Goal: Task Accomplishment & Management: Manage account settings

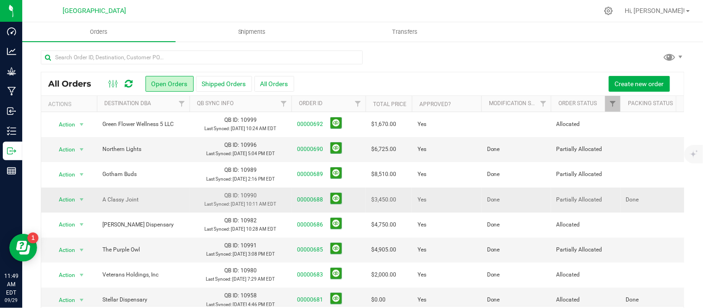
scroll to position [51, 0]
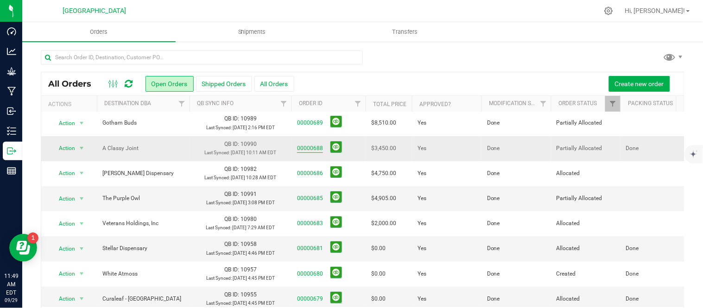
click at [317, 153] on link "00000688" at bounding box center [310, 148] width 26 height 9
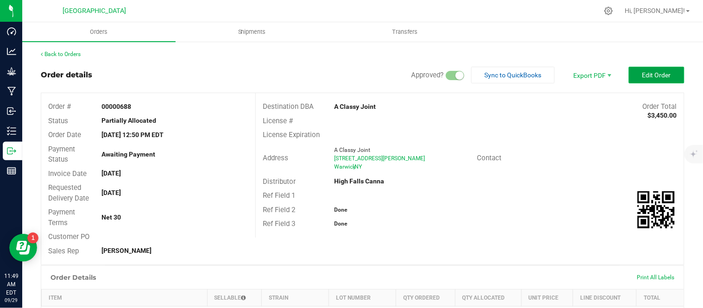
click at [641, 68] on button "Edit Order" at bounding box center [657, 75] width 56 height 17
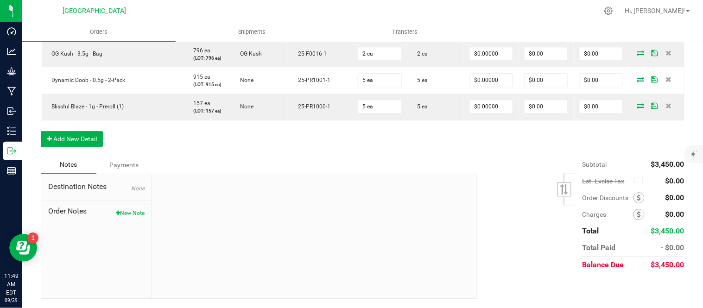
scroll to position [669, 0]
click at [78, 147] on button "Add New Detail" at bounding box center [72, 139] width 62 height 16
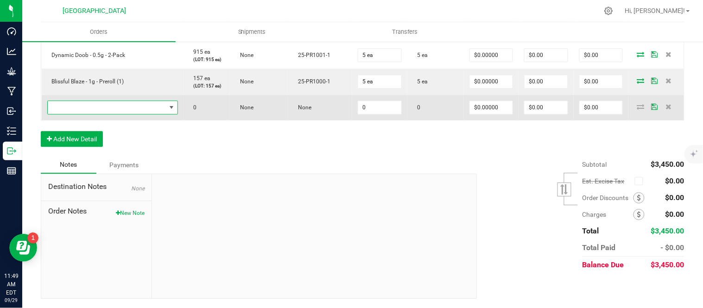
click at [81, 114] on span "NO DATA FOUND" at bounding box center [107, 107] width 118 height 13
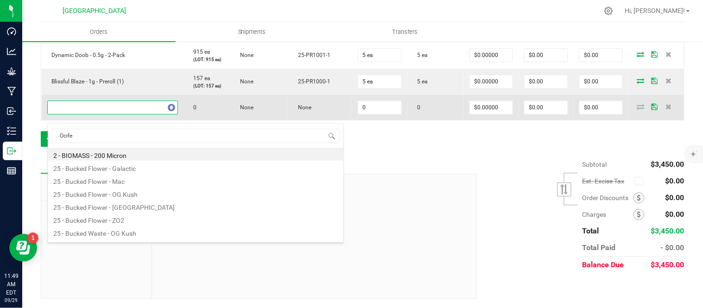
type input "Ocifer"
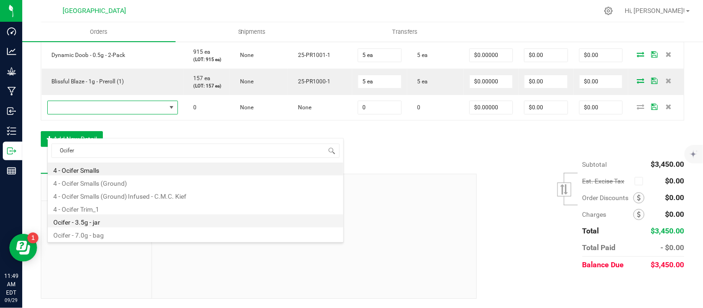
click at [114, 220] on li "Ocifer - 3.5g - jar" at bounding box center [196, 220] width 296 height 13
type input "0 ea"
type input "$15.00000"
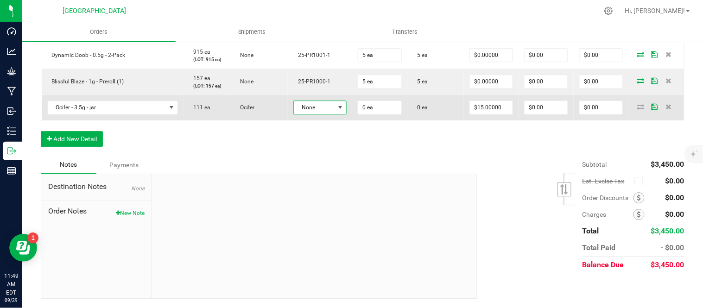
click at [334, 114] on span "None" at bounding box center [314, 107] width 41 height 13
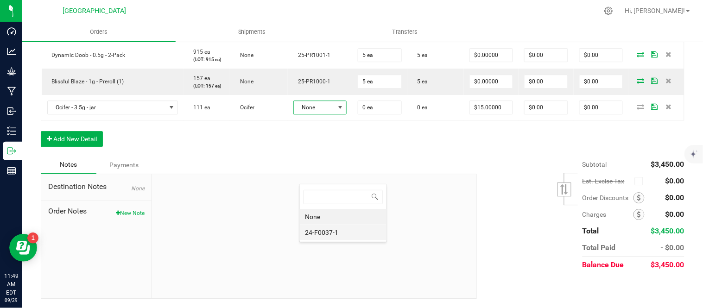
click at [332, 230] on li "24-F0037-1" at bounding box center [343, 233] width 87 height 16
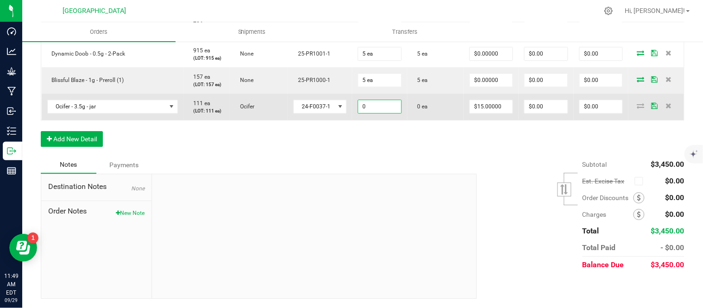
click at [380, 113] on input "0" at bounding box center [379, 106] width 43 height 13
type input "12 ea"
type input "15"
type input "$180.00"
click at [492, 113] on input "15" at bounding box center [491, 106] width 43 height 13
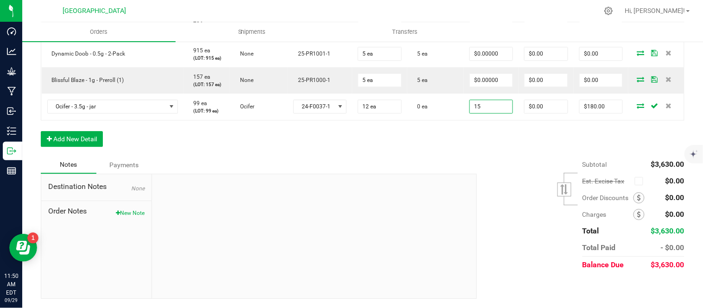
click at [492, 113] on input "15" at bounding box center [491, 106] width 43 height 13
type input "$12.50000"
type input "$150.00"
click at [72, 147] on button "Add New Detail" at bounding box center [72, 139] width 62 height 16
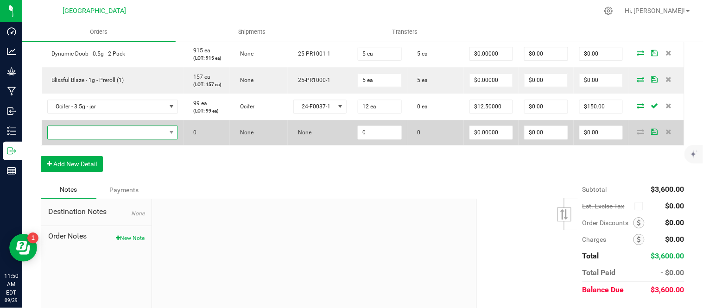
click at [69, 139] on span "NO DATA FOUND" at bounding box center [107, 132] width 118 height 13
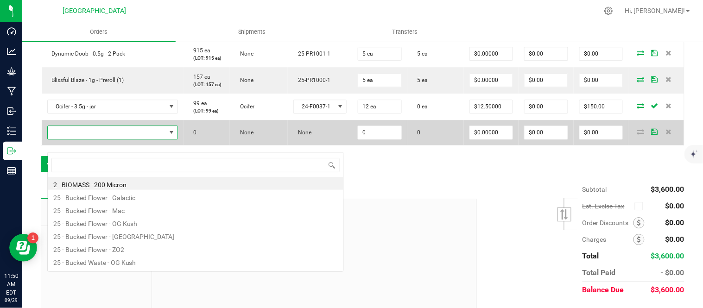
scroll to position [14, 128]
type input "mimosa"
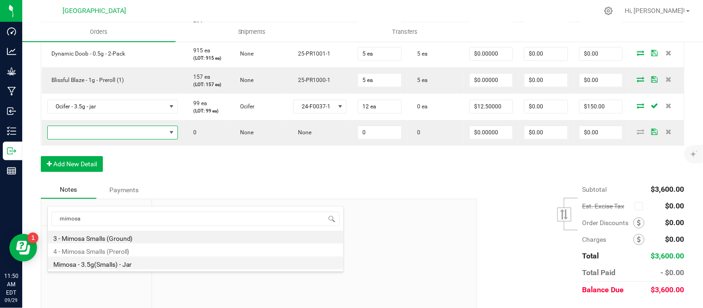
click at [129, 263] on li "Mimosa - 3.5g(Smalls) - Jar" at bounding box center [196, 263] width 296 height 13
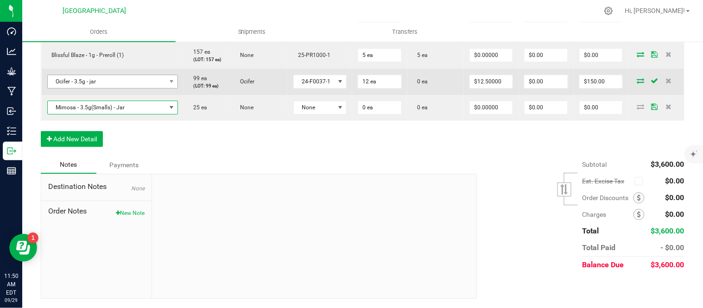
scroll to position [772, 0]
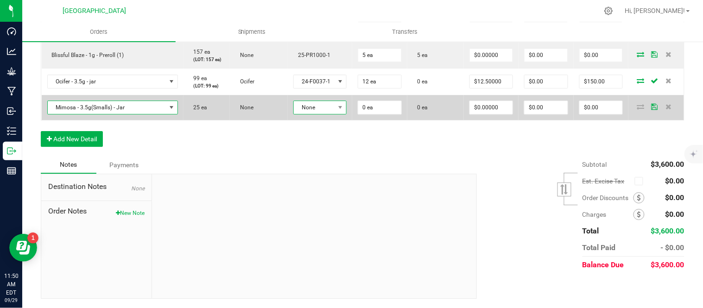
click at [330, 114] on span "None" at bounding box center [314, 107] width 41 height 13
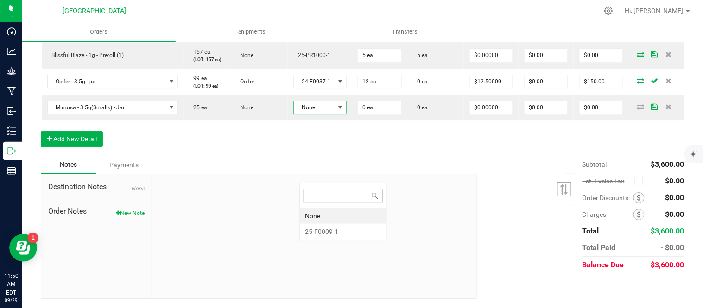
scroll to position [14, 55]
click at [338, 230] on li "25-F0009-1" at bounding box center [343, 232] width 87 height 16
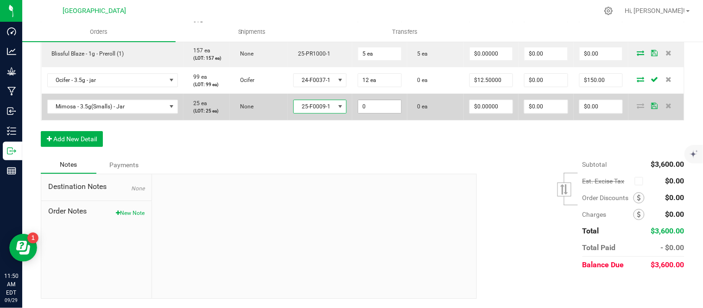
click at [386, 113] on input "0" at bounding box center [379, 106] width 43 height 13
type input "12 ea"
type input "0"
click at [490, 113] on input "0" at bounding box center [491, 106] width 43 height 13
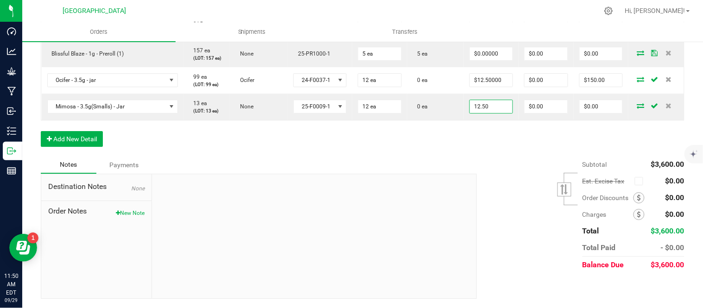
type input "$12.50000"
type input "$150.00"
click at [86, 147] on button "Add New Detail" at bounding box center [72, 139] width 62 height 16
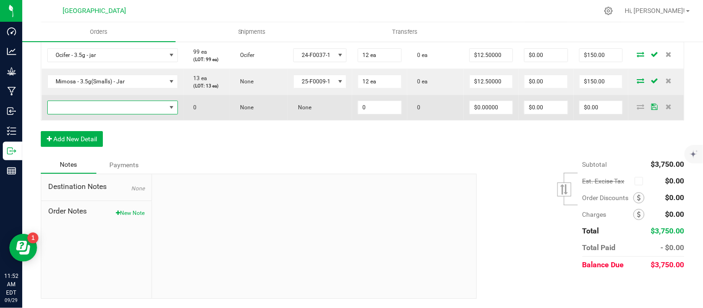
click at [85, 114] on span "NO DATA FOUND" at bounding box center [107, 107] width 118 height 13
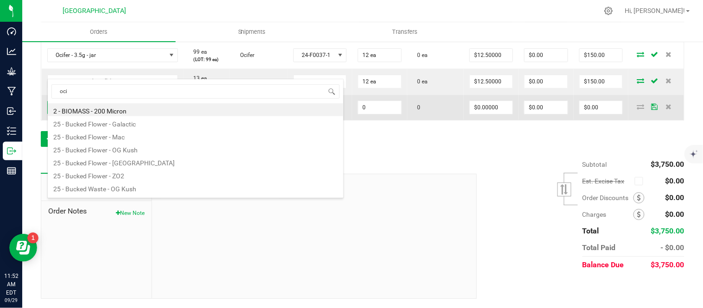
scroll to position [0, 0]
type input "ocifer"
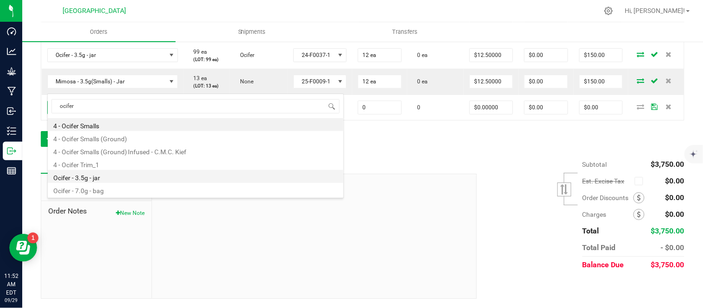
click at [112, 178] on li "Ocifer - 3.5g - jar" at bounding box center [196, 176] width 296 height 13
type input "0 ea"
type input "$15.00000"
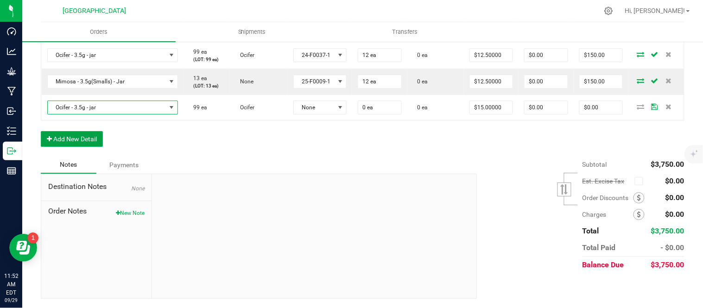
click at [75, 147] on button "Add New Detail" at bounding box center [72, 139] width 62 height 16
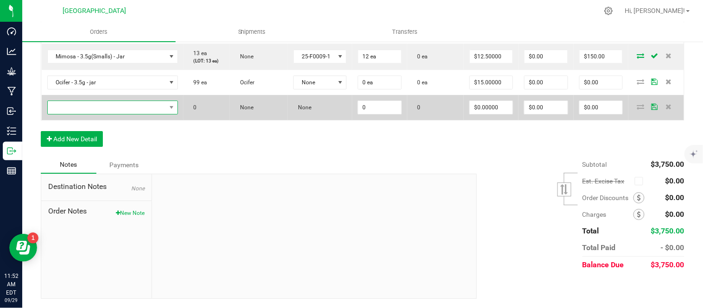
click at [81, 114] on span "NO DATA FOUND" at bounding box center [107, 107] width 118 height 13
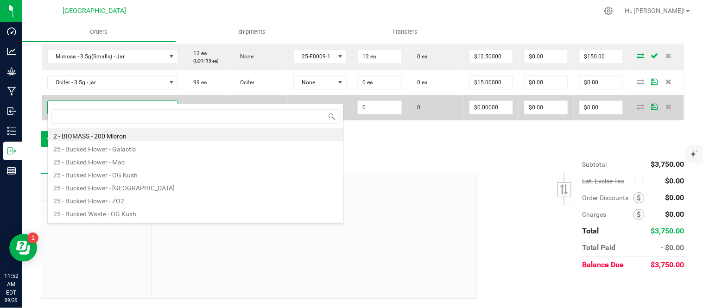
scroll to position [14, 128]
type input "mimosa"
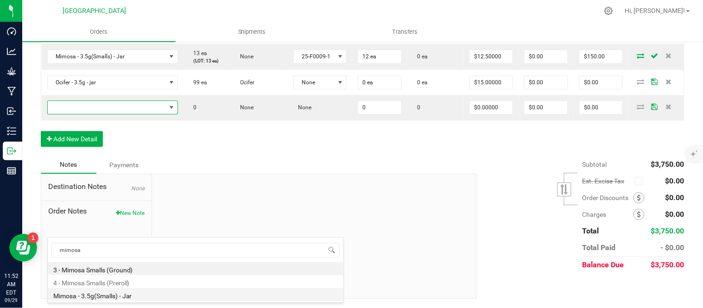
click at [138, 293] on li "Mimosa - 3.5g(Smalls) - Jar" at bounding box center [196, 294] width 296 height 13
type input "0 ea"
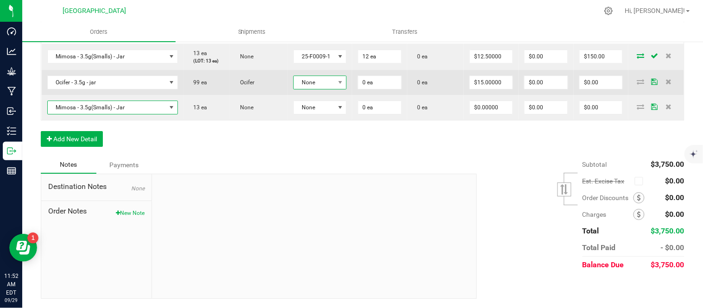
click at [326, 89] on span "None" at bounding box center [314, 82] width 41 height 13
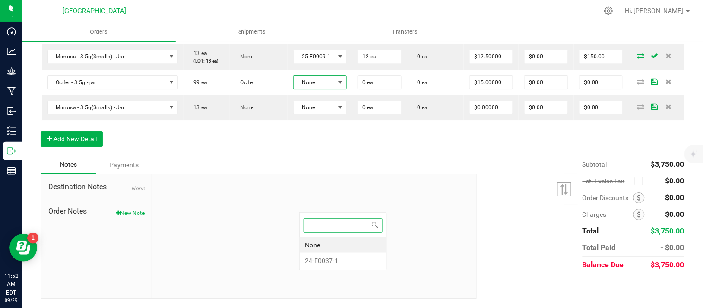
scroll to position [14, 55]
click at [338, 260] on li "24-F0037-1" at bounding box center [343, 261] width 87 height 16
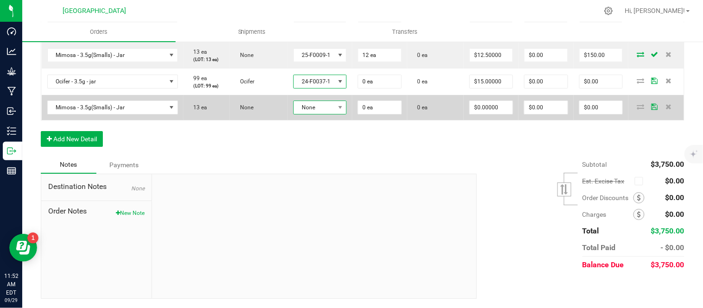
click at [334, 114] on span "None" at bounding box center [314, 107] width 41 height 13
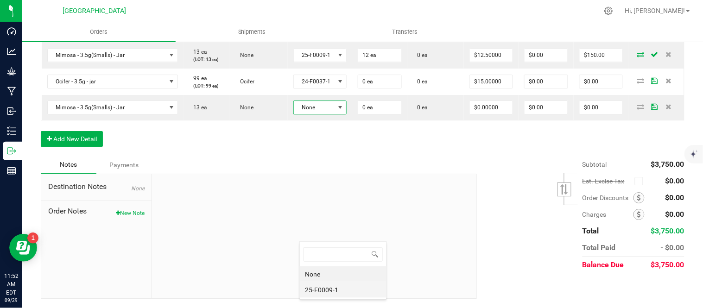
click at [336, 289] on li "25-F0009-1" at bounding box center [343, 290] width 87 height 16
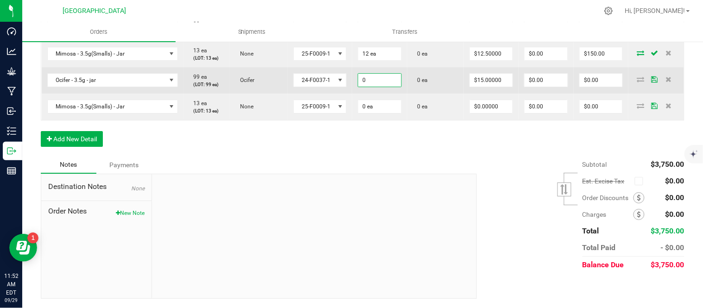
click at [385, 87] on input "0" at bounding box center [379, 80] width 43 height 13
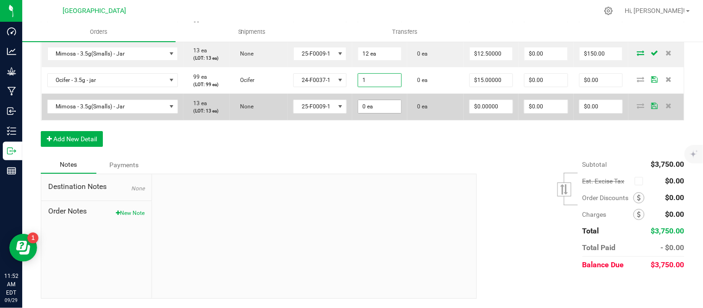
type input "1 ea"
type input "$15.00"
click at [391, 113] on input "0" at bounding box center [379, 106] width 43 height 13
type input "1 ea"
type input "0"
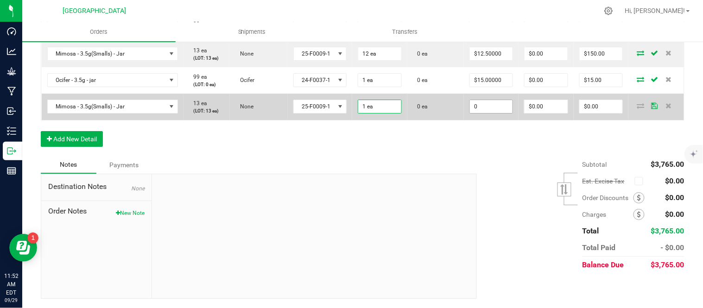
click at [485, 113] on input "0" at bounding box center [491, 106] width 43 height 13
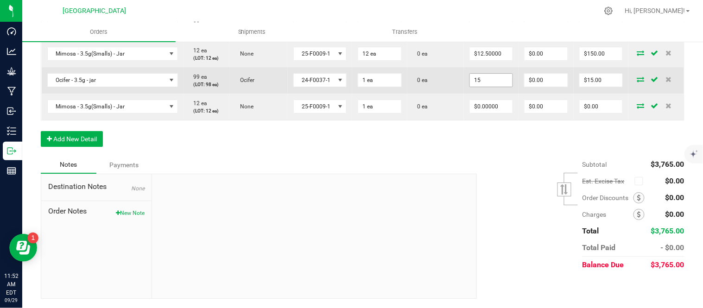
click at [498, 87] on input "15" at bounding box center [491, 80] width 43 height 13
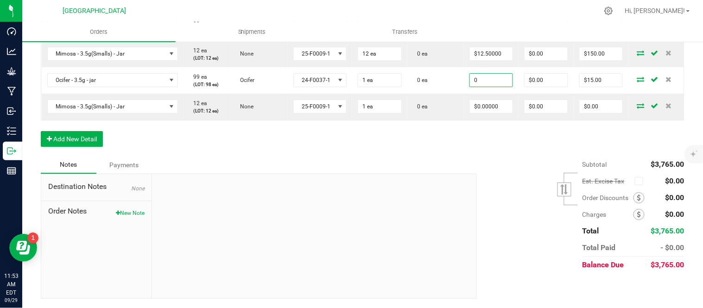
type input "$0.00000"
type input "$0.00"
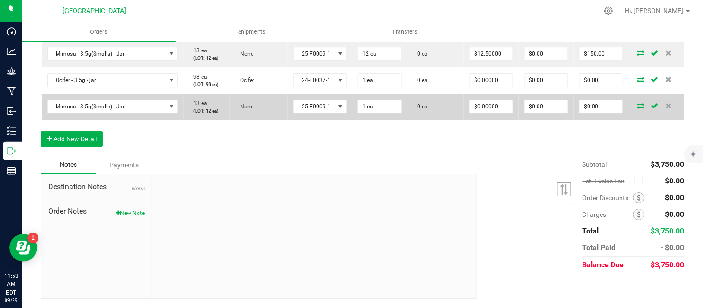
click at [637, 108] on icon at bounding box center [640, 106] width 7 height 6
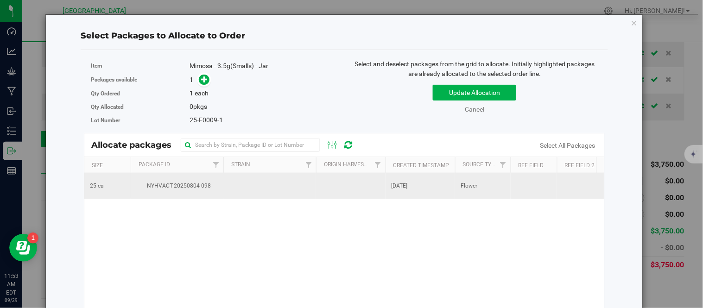
click at [174, 186] on span "NYHVACT-20250804-098" at bounding box center [177, 186] width 82 height 9
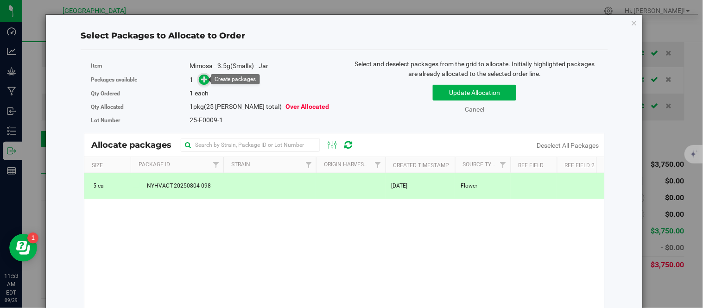
click at [204, 78] on icon at bounding box center [205, 79] width 6 height 6
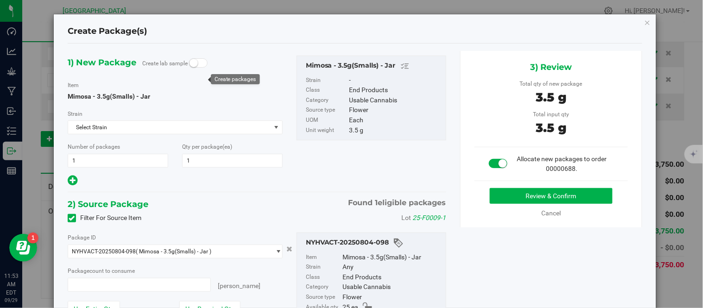
type input "1 ea"
click at [533, 189] on button "Review & Confirm" at bounding box center [551, 196] width 123 height 16
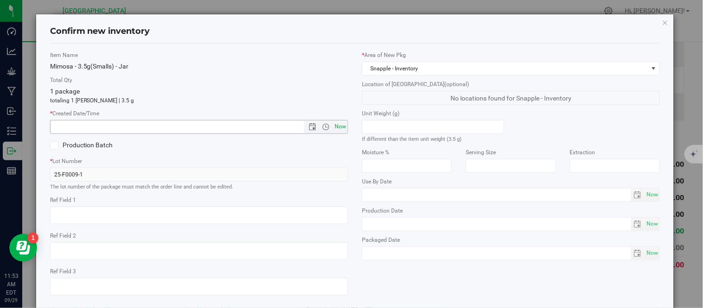
click at [339, 130] on span "Now" at bounding box center [341, 126] width 16 height 13
type input "[DATE] 11:53 AM"
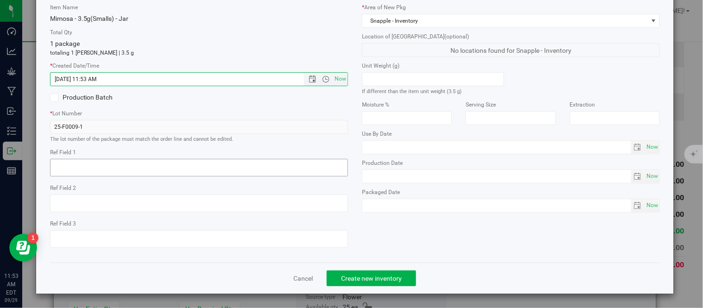
scroll to position [58, 0]
click at [365, 276] on span "Create new inventory" at bounding box center [371, 278] width 61 height 7
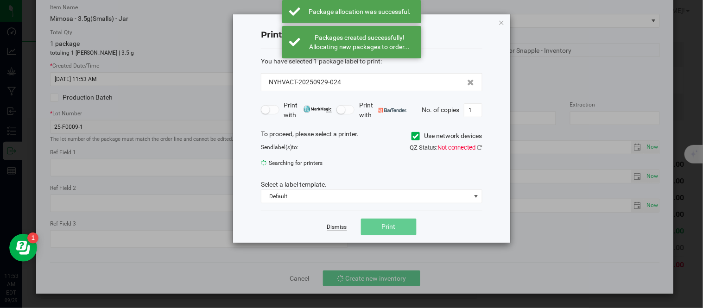
click at [335, 227] on link "Dismiss" at bounding box center [337, 227] width 20 height 8
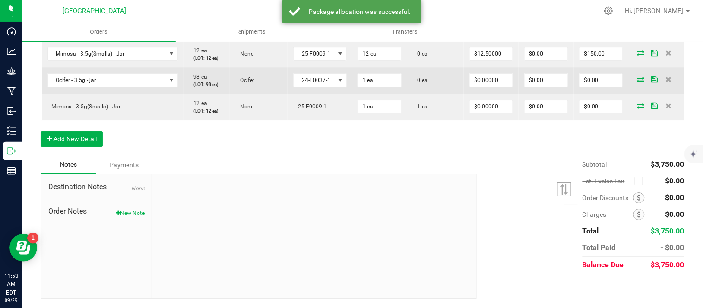
click at [637, 82] on icon at bounding box center [640, 79] width 7 height 6
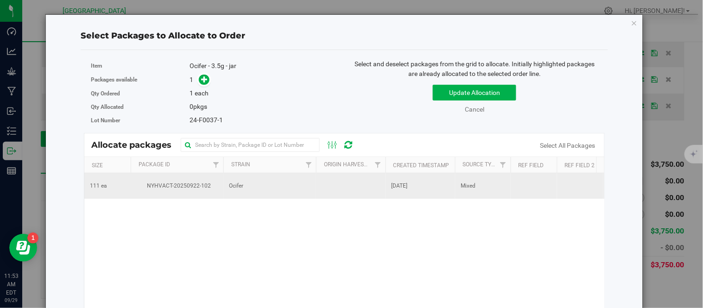
click at [164, 186] on span "NYHVACT-20250922-102" at bounding box center [177, 186] width 82 height 9
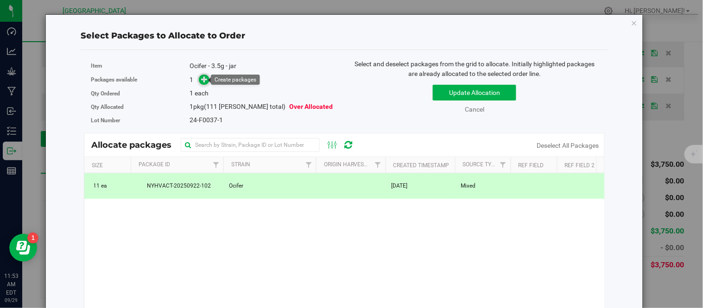
click at [202, 79] on icon at bounding box center [205, 79] width 6 height 6
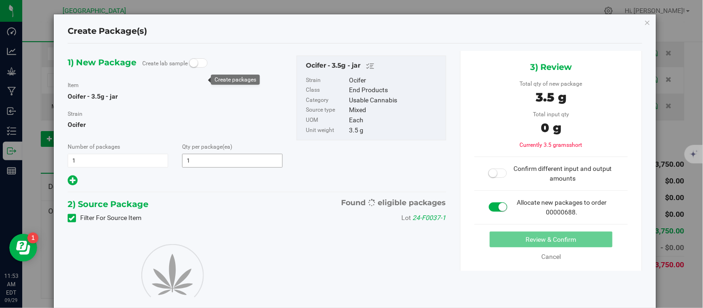
type input "1"
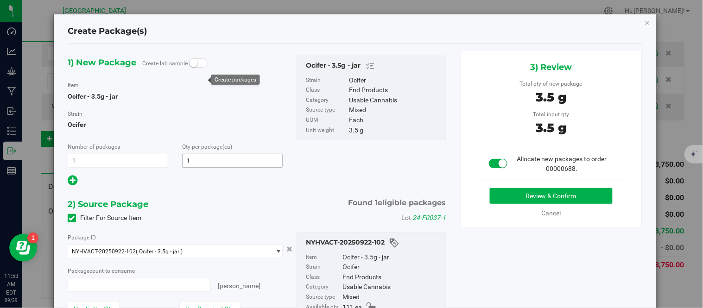
type input "1 ea"
click at [583, 191] on button "Review & Confirm" at bounding box center [551, 196] width 123 height 16
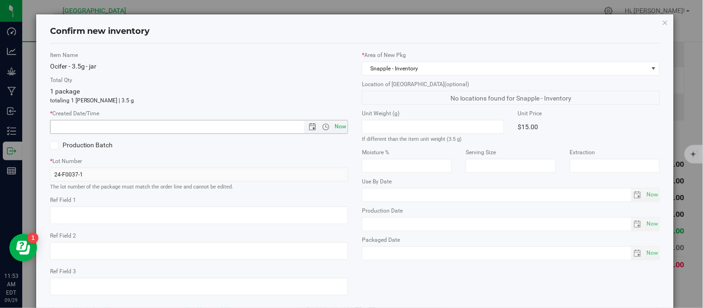
click at [339, 130] on span "Now" at bounding box center [341, 126] width 16 height 13
type input "[DATE] 11:53 AM"
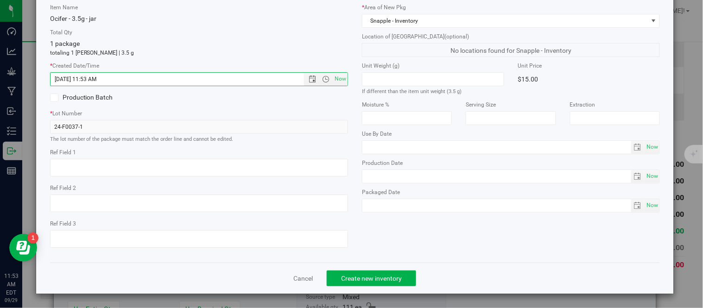
scroll to position [58, 0]
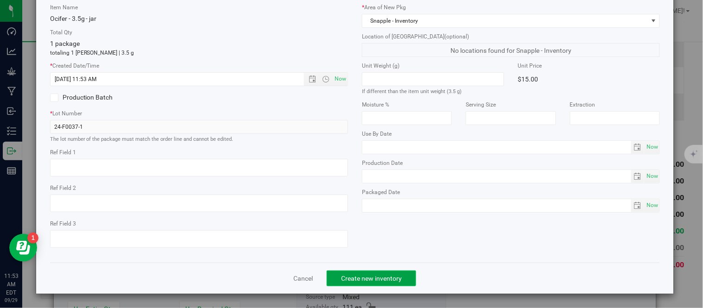
click at [372, 277] on span "Create new inventory" at bounding box center [371, 278] width 61 height 7
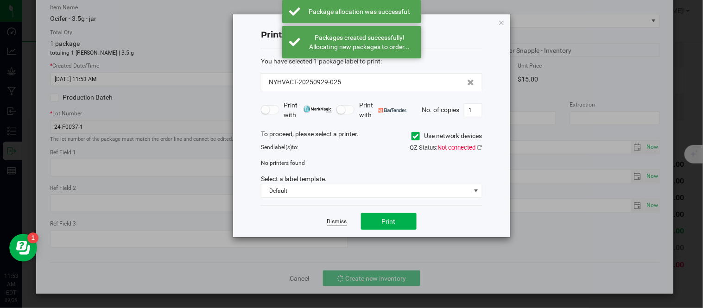
click at [336, 223] on link "Dismiss" at bounding box center [337, 222] width 20 height 8
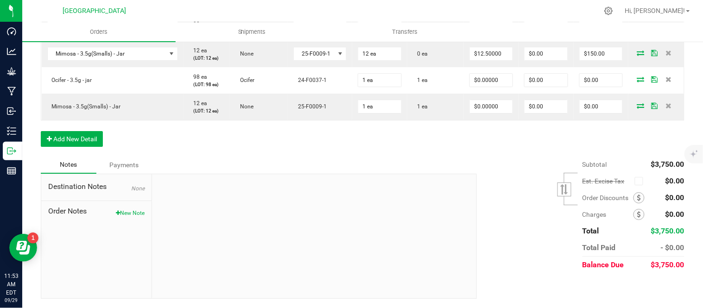
click at [637, 29] on icon at bounding box center [640, 27] width 7 height 6
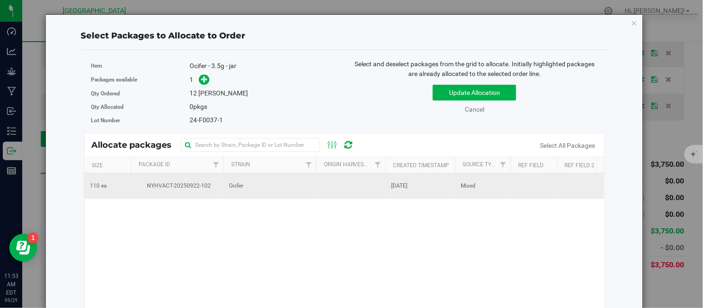
click at [157, 186] on span "NYHVACT-20250922-102" at bounding box center [177, 186] width 82 height 9
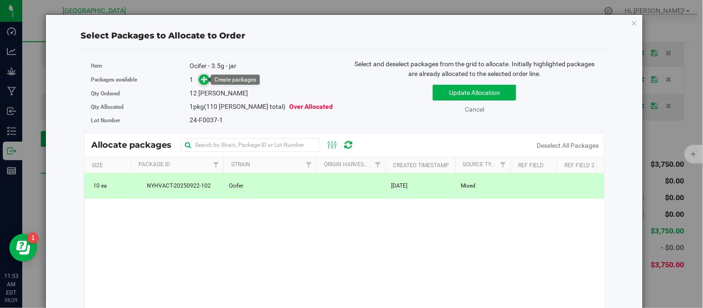
click at [202, 79] on icon at bounding box center [205, 79] width 7 height 7
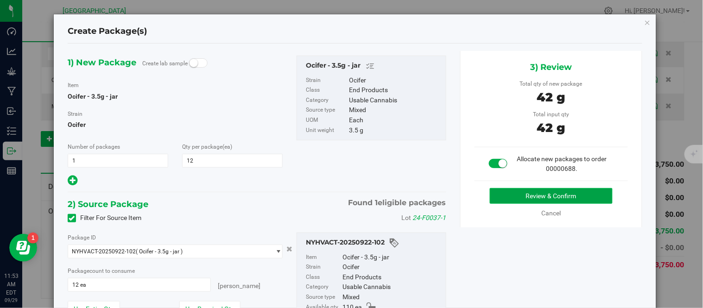
click at [519, 192] on button "Review & Confirm" at bounding box center [551, 196] width 123 height 16
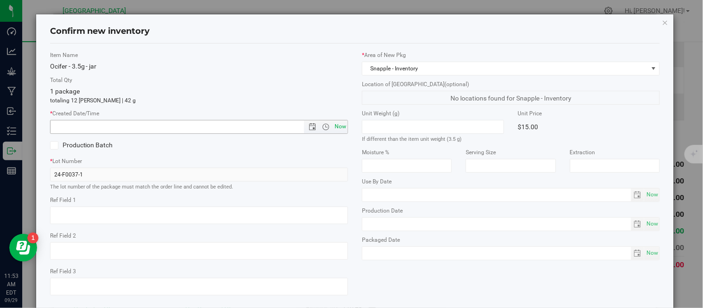
click at [334, 130] on span "Now" at bounding box center [341, 126] width 16 height 13
type input "[DATE] 11:53 AM"
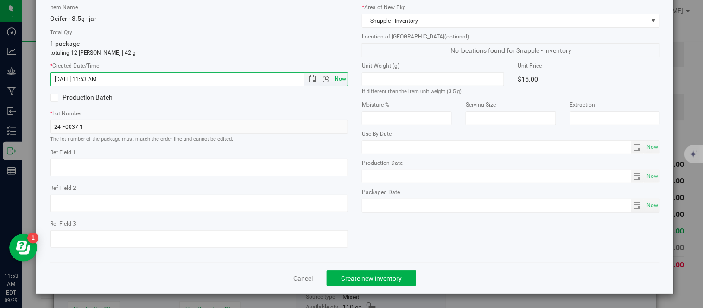
scroll to position [58, 0]
click at [374, 281] on span "Create new inventory" at bounding box center [371, 278] width 61 height 7
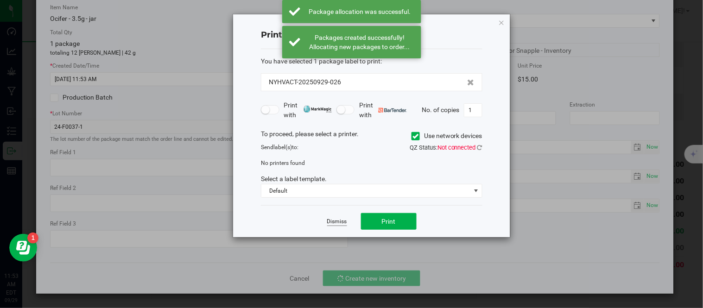
click at [335, 221] on link "Dismiss" at bounding box center [337, 222] width 20 height 8
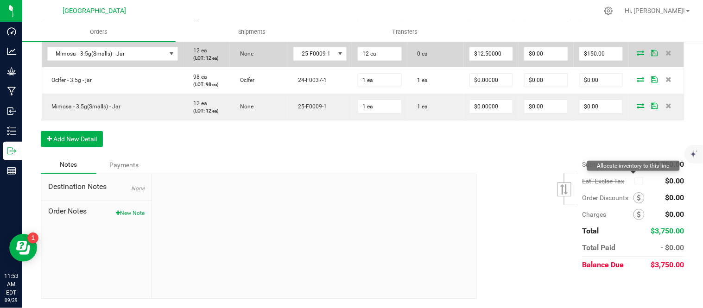
click at [637, 56] on icon at bounding box center [640, 53] width 7 height 6
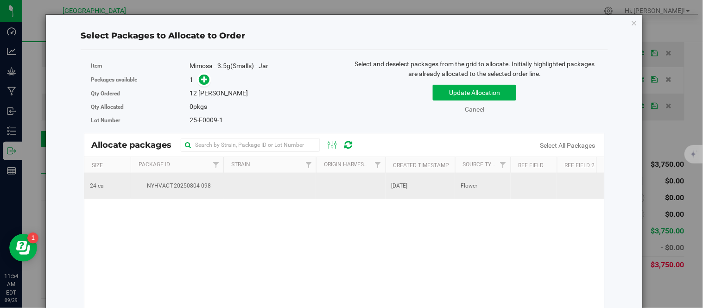
click at [232, 181] on td at bounding box center [269, 185] width 93 height 25
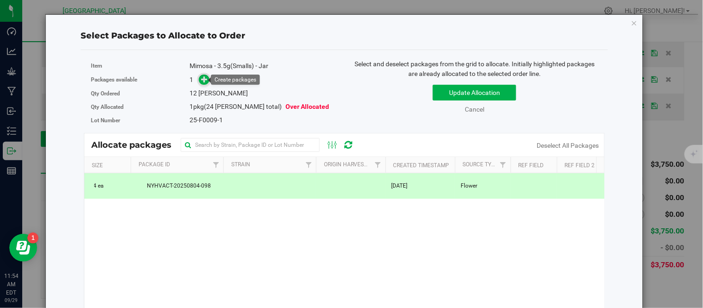
click at [206, 82] on icon at bounding box center [205, 79] width 6 height 6
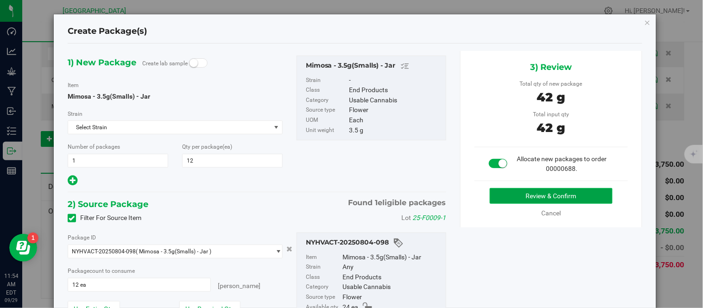
click at [531, 190] on button "Review & Confirm" at bounding box center [551, 196] width 123 height 16
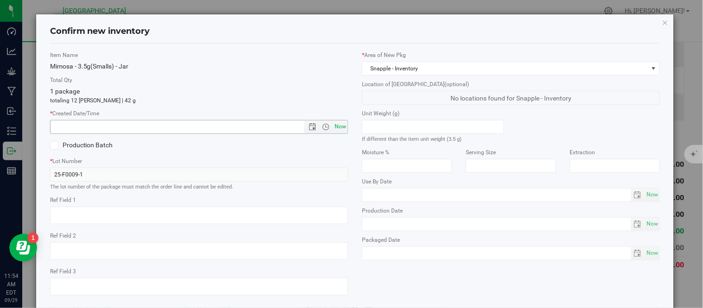
click at [337, 129] on span "Now" at bounding box center [341, 126] width 16 height 13
type input "[DATE] 11:54 AM"
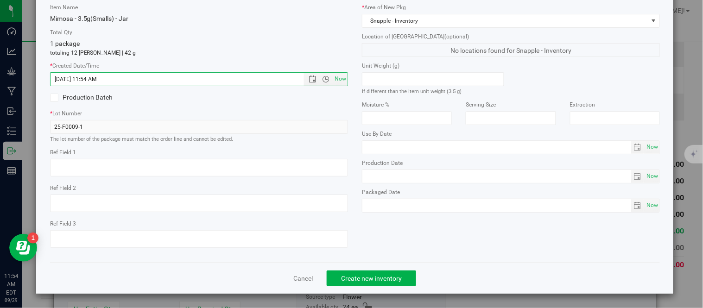
scroll to position [58, 0]
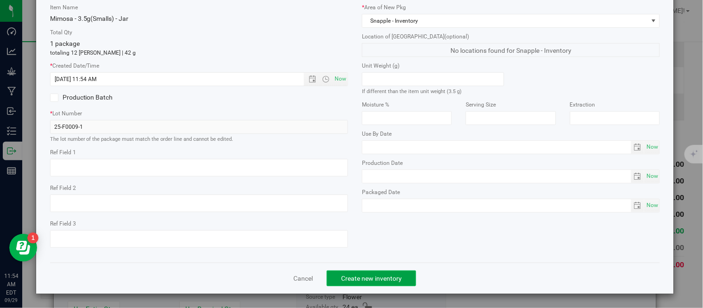
click at [371, 271] on button "Create new inventory" at bounding box center [371, 279] width 89 height 16
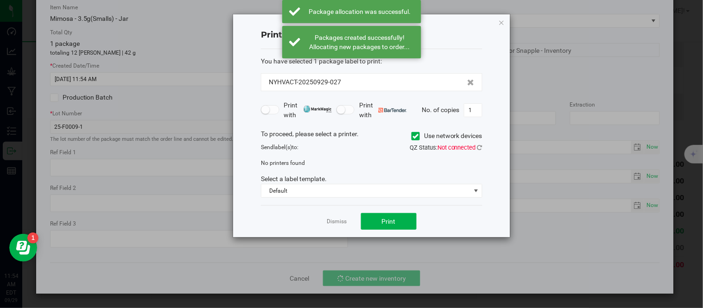
click at [328, 211] on div "Dismiss Print" at bounding box center [371, 221] width 221 height 32
click at [332, 221] on link "Dismiss" at bounding box center [337, 222] width 20 height 8
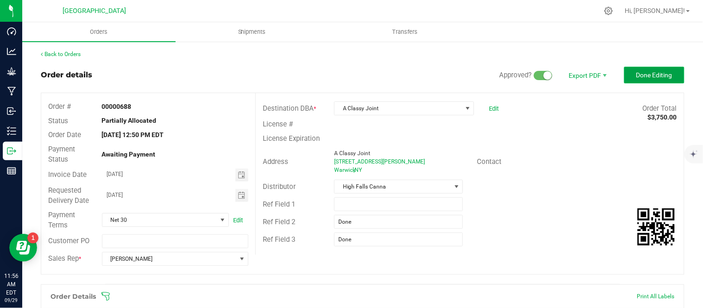
click at [642, 76] on span "Done Editing" at bounding box center [654, 74] width 36 height 7
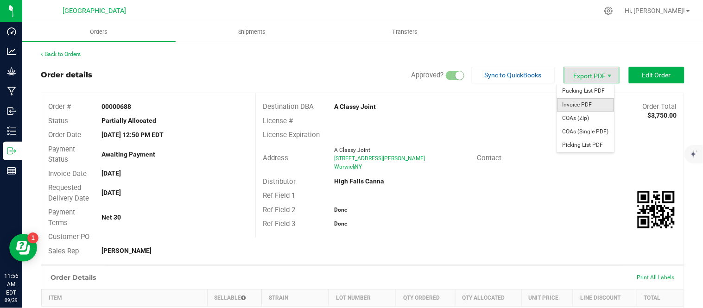
click at [578, 104] on span "Invoice PDF" at bounding box center [585, 104] width 57 height 13
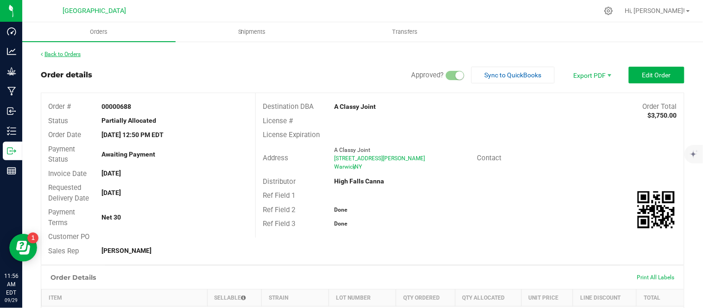
click at [71, 51] on link "Back to Orders" at bounding box center [61, 54] width 40 height 6
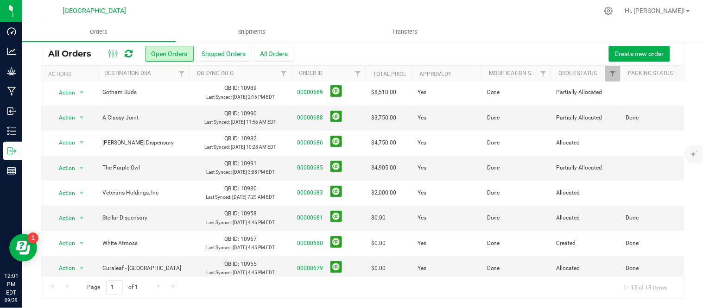
scroll to position [42, 0]
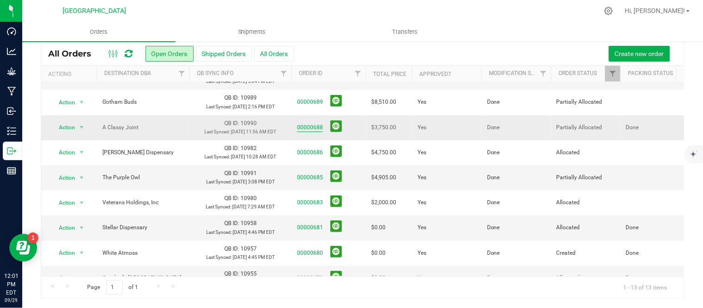
click at [303, 132] on link "00000688" at bounding box center [310, 127] width 26 height 9
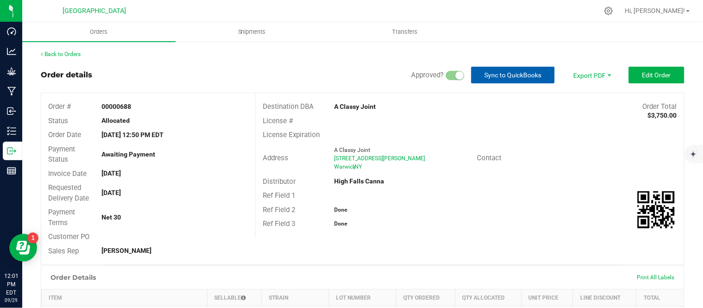
click at [517, 73] on span "Sync to QuickBooks" at bounding box center [513, 74] width 57 height 7
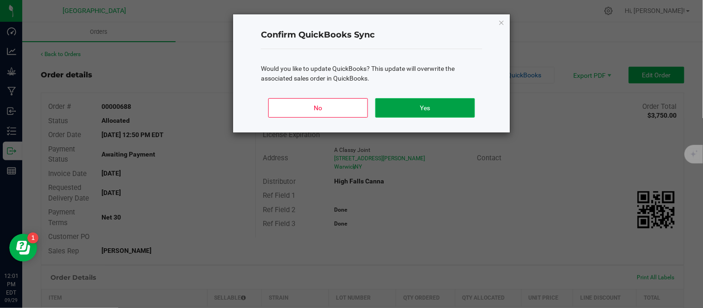
click at [430, 103] on button "Yes" at bounding box center [425, 107] width 100 height 19
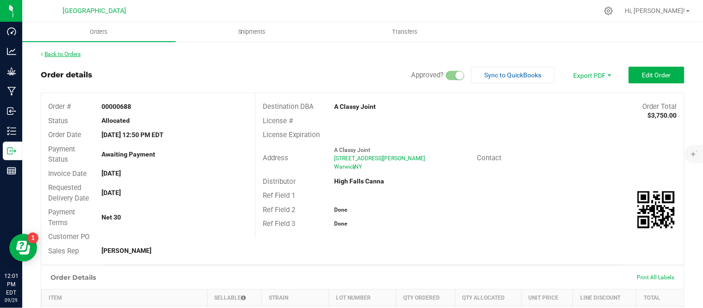
click at [54, 52] on link "Back to Orders" at bounding box center [61, 54] width 40 height 6
